Goal: Task Accomplishment & Management: Use online tool/utility

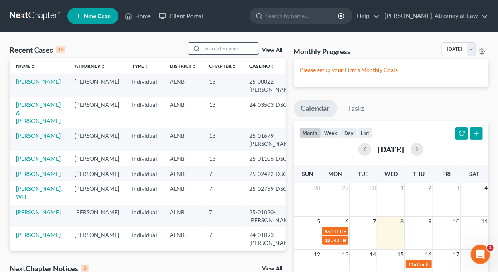
click at [226, 48] on input "search" at bounding box center [231, 49] width 56 height 12
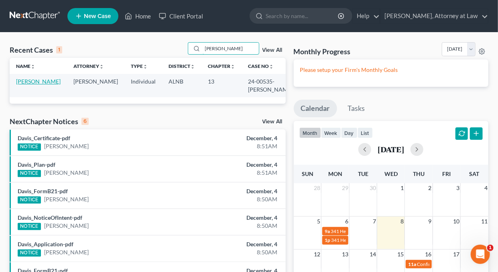
type input "Tandra"
click at [33, 81] on link "Williams, Tandra" at bounding box center [38, 81] width 45 height 7
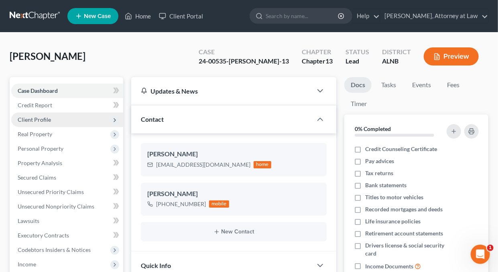
click at [45, 118] on span "Client Profile" at bounding box center [34, 119] width 33 height 7
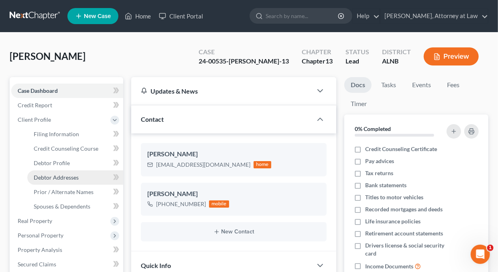
click at [54, 177] on span "Debtor Addresses" at bounding box center [56, 177] width 45 height 7
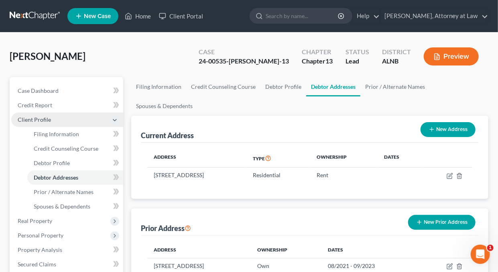
click at [43, 120] on span "Client Profile" at bounding box center [34, 119] width 33 height 7
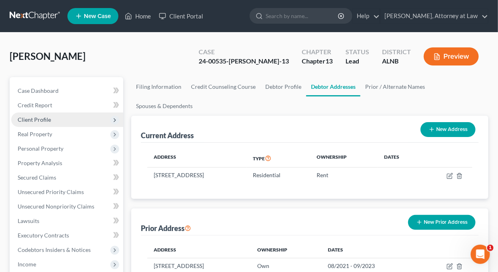
click at [115, 118] on icon at bounding box center [115, 120] width 6 height 6
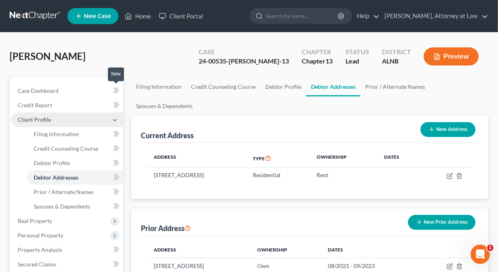
click at [116, 89] on icon at bounding box center [116, 90] width 6 height 10
click at [114, 90] on icon at bounding box center [116, 90] width 6 height 10
click at [144, 16] on link "Home" at bounding box center [138, 16] width 34 height 14
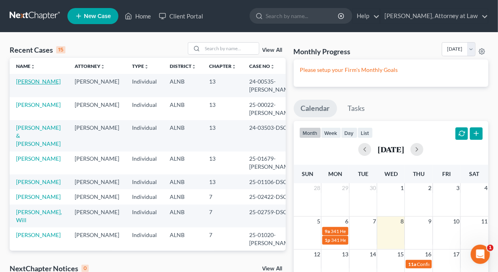
click at [51, 82] on link "Williams, Tandra" at bounding box center [38, 81] width 45 height 7
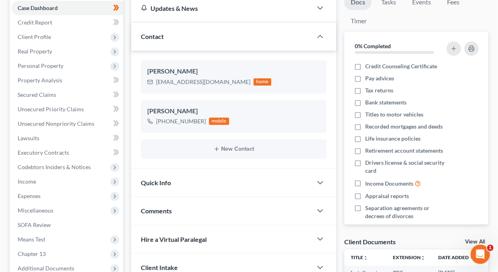
scroll to position [58, 0]
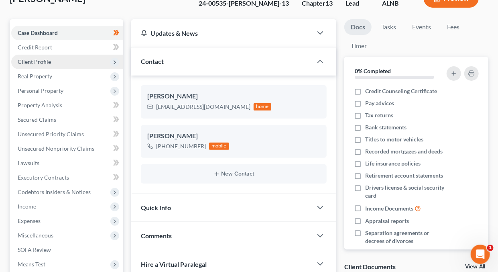
click at [31, 59] on span "Client Profile" at bounding box center [34, 61] width 33 height 7
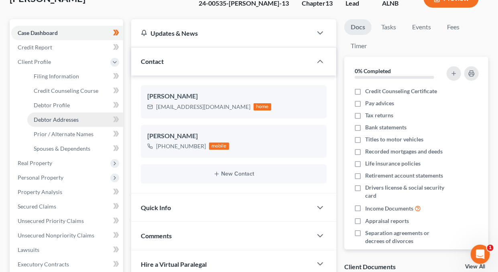
click at [58, 119] on span "Debtor Addresses" at bounding box center [56, 119] width 45 height 7
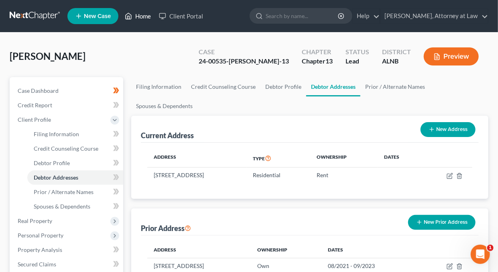
click at [143, 15] on link "Home" at bounding box center [138, 16] width 34 height 14
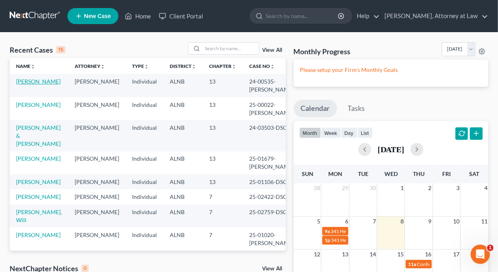
click at [49, 79] on link "Williams, Tandra" at bounding box center [38, 81] width 45 height 7
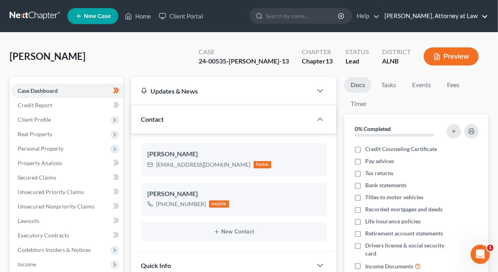
click at [485, 16] on link "Daisy M. Holder, Attorney at Law" at bounding box center [434, 16] width 108 height 14
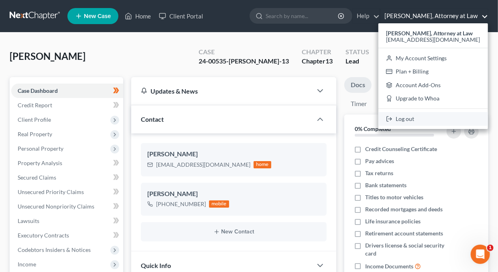
click at [422, 118] on link "Log out" at bounding box center [433, 119] width 110 height 14
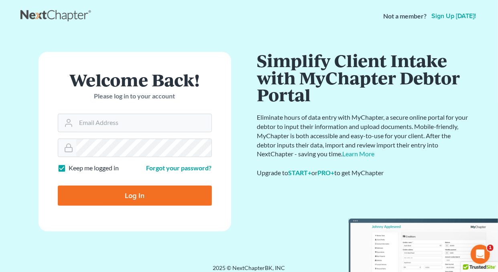
click at [69, 167] on label "Keep me logged in" at bounding box center [94, 167] width 50 height 9
click at [72, 167] on input "Keep me logged in" at bounding box center [74, 165] width 5 height 5
checkbox input "false"
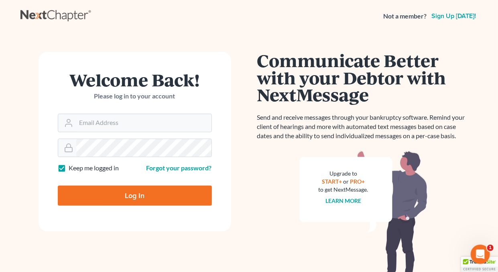
click at [69, 167] on label "Keep me logged in" at bounding box center [94, 167] width 50 height 9
click at [72, 167] on input "Keep me logged in" at bounding box center [74, 165] width 5 height 5
checkbox input "false"
click at [110, 121] on input "Email Address" at bounding box center [143, 123] width 135 height 18
type input "holderesq_jh@bellsouth.net"
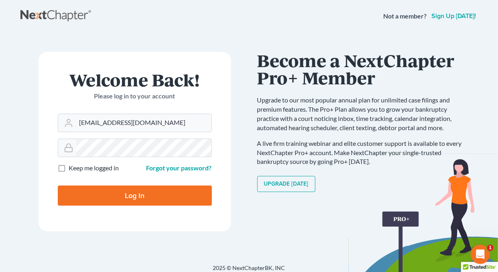
click at [127, 193] on input "Log In" at bounding box center [135, 195] width 154 height 20
type input "Thinking..."
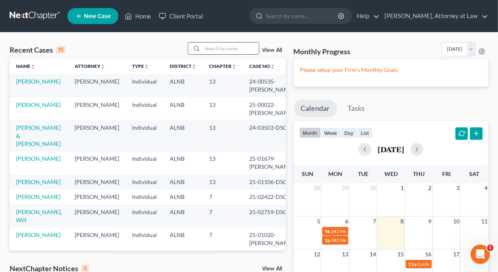
click at [213, 47] on input "search" at bounding box center [231, 49] width 56 height 12
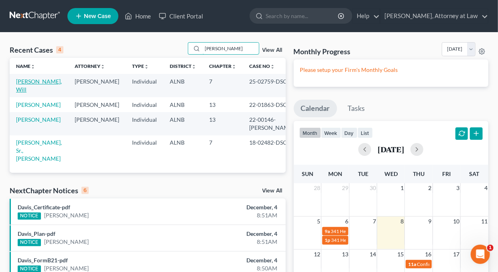
type input "Hawkins"
click at [24, 81] on link "Hawkins, Will" at bounding box center [39, 85] width 46 height 15
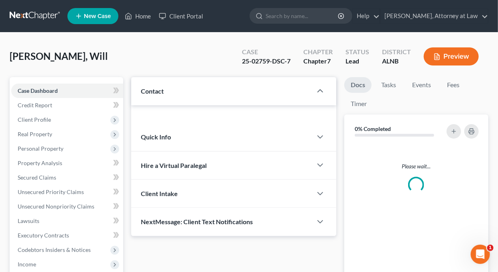
click at [41, 81] on div "Case Dashboard Payments Invoices Payments Payments Credit Report Client Profile…" at bounding box center [67, 213] width 114 height 273
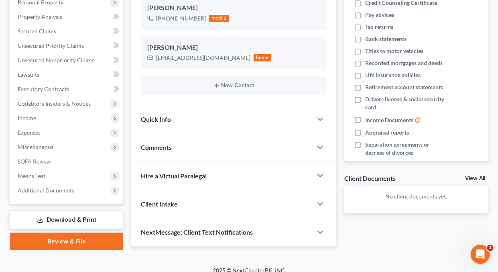
scroll to position [154, 0]
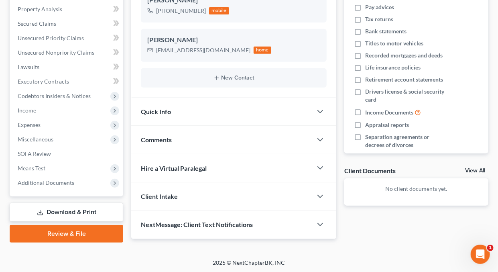
click at [74, 210] on link "Download & Print" at bounding box center [67, 212] width 114 height 19
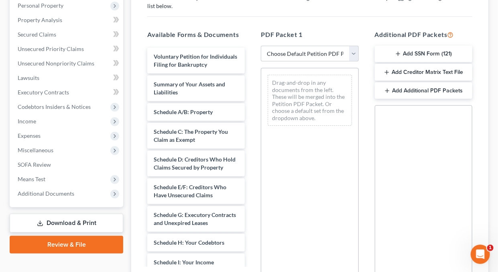
scroll to position [145, 0]
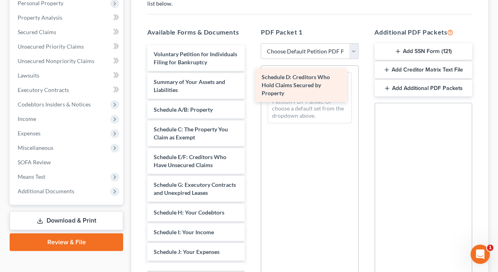
drag, startPoint x: 183, startPoint y: 168, endPoint x: 291, endPoint y: 81, distance: 138.5
click at [251, 81] on div "Schedule D: Creditors Who Hold Claims Secured by Property Voluntary Petition fo…" at bounding box center [196, 271] width 110 height 453
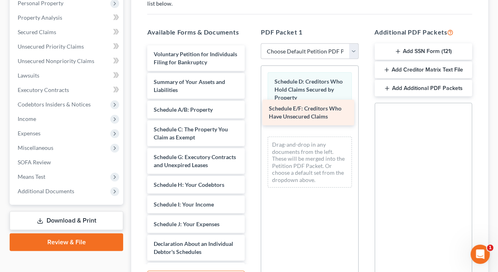
drag, startPoint x: 176, startPoint y: 170, endPoint x: 291, endPoint y: 115, distance: 127.8
click at [251, 115] on div "Schedule E/F: Creditors Who Have Unsecured Claims Voluntary Petition for Indivi…" at bounding box center [196, 257] width 110 height 425
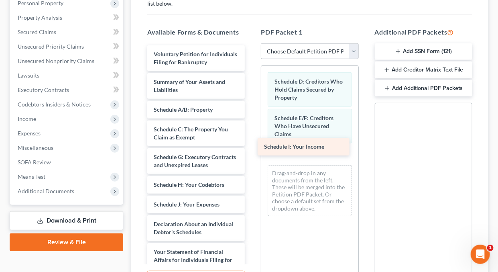
drag, startPoint x: 194, startPoint y: 218, endPoint x: 304, endPoint y: 145, distance: 132.1
click at [251, 145] on div "Schedule I: Your Income Voluntary Petition for Individuals Filing for Bankruptc…" at bounding box center [196, 247] width 110 height 405
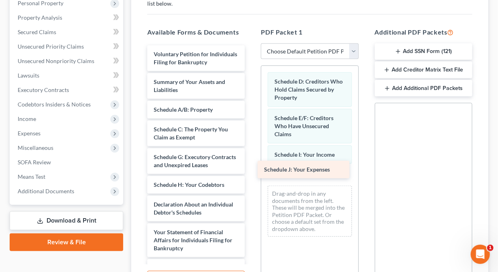
drag, startPoint x: 181, startPoint y: 216, endPoint x: 291, endPoint y: 167, distance: 121.1
click at [251, 167] on div "Schedule J: Your Expenses Voluntary Petition for Individuals Filing for Bankrup…" at bounding box center [196, 238] width 110 height 386
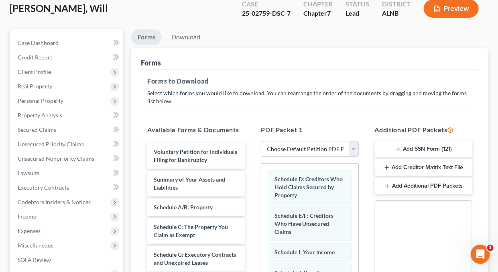
scroll to position [0, 0]
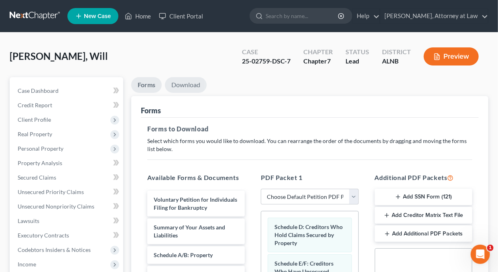
click at [190, 85] on link "Download" at bounding box center [186, 85] width 42 height 16
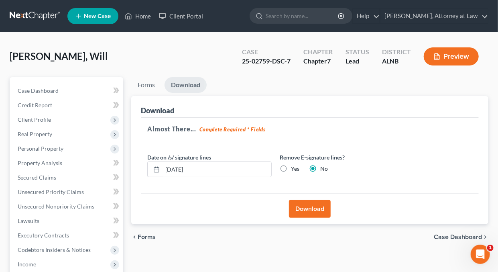
drag, startPoint x: 315, startPoint y: 208, endPoint x: 320, endPoint y: 212, distance: 5.5
click at [316, 208] on button "Download" at bounding box center [310, 209] width 42 height 18
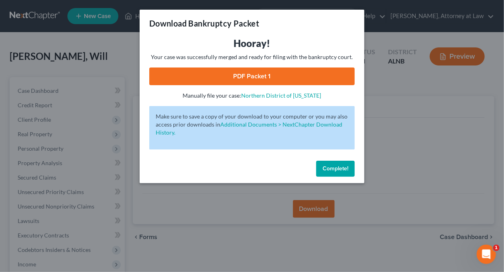
click at [258, 77] on link "PDF Packet 1" at bounding box center [251, 76] width 205 height 18
click at [332, 169] on span "Complete!" at bounding box center [336, 168] width 26 height 7
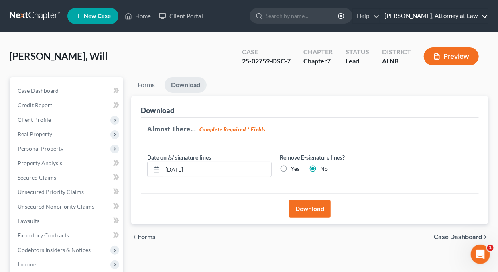
click at [485, 16] on link "Daisy M. Holder, Attorney at Law" at bounding box center [434, 16] width 108 height 14
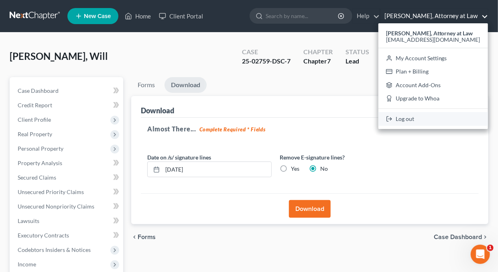
click at [420, 118] on link "Log out" at bounding box center [433, 119] width 110 height 14
